Goal: Information Seeking & Learning: Learn about a topic

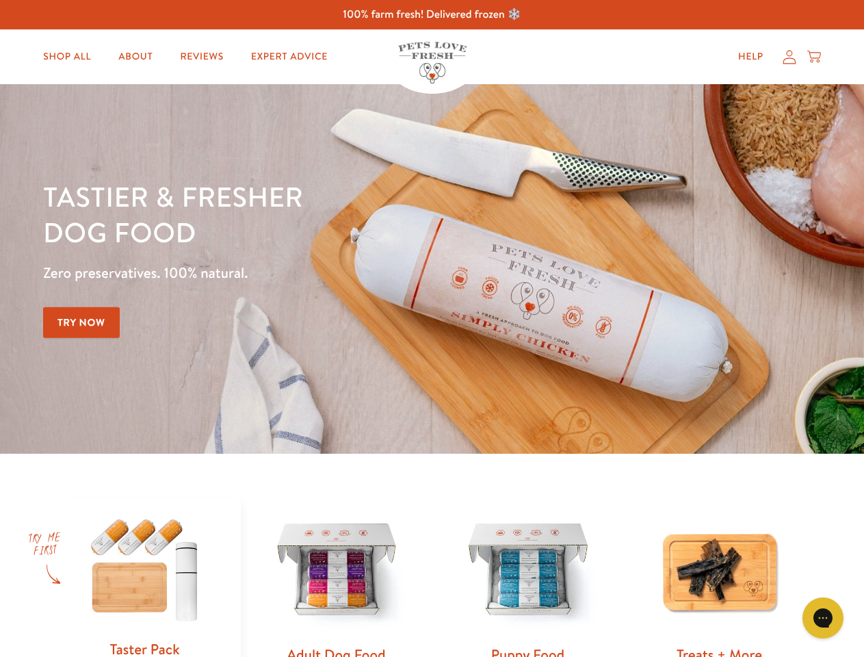
click at [432, 328] on div "Tastier & fresher dog food Zero preservatives. 100% natural. Try Now" at bounding box center [302, 268] width 518 height 181
click at [823, 618] on icon "Gorgias live chat" at bounding box center [822, 617] width 13 height 13
